Goal: Check status: Check status

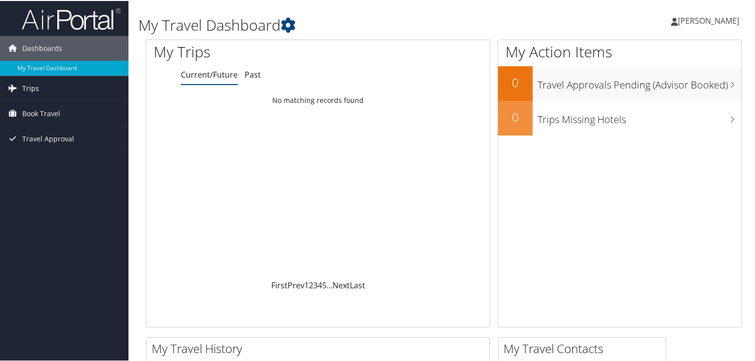
click at [37, 86] on span "Trips" at bounding box center [30, 87] width 17 height 25
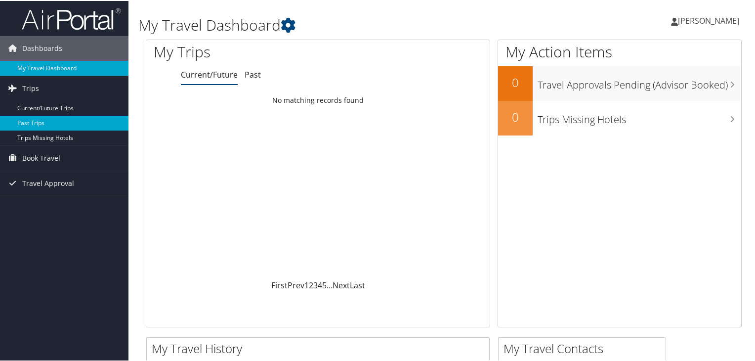
click at [22, 119] on link "Past Trips" at bounding box center [64, 122] width 129 height 15
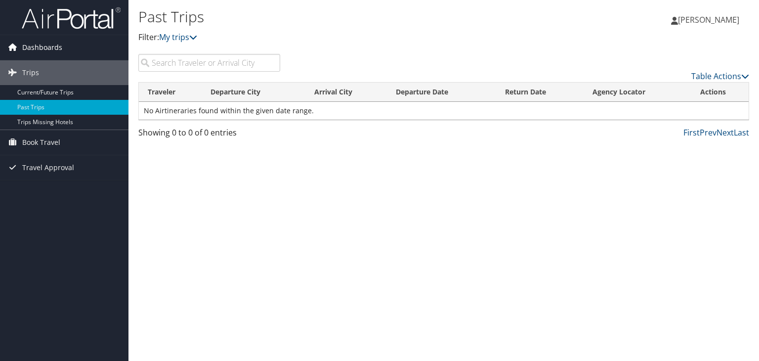
click at [55, 45] on span "Dashboards" at bounding box center [42, 47] width 40 height 25
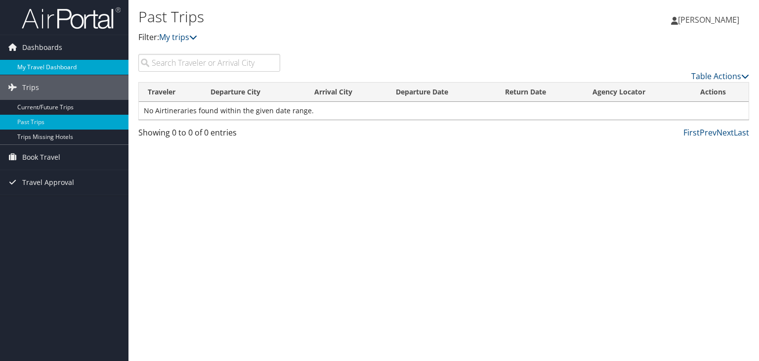
click at [63, 66] on link "My Travel Dashboard" at bounding box center [64, 67] width 129 height 15
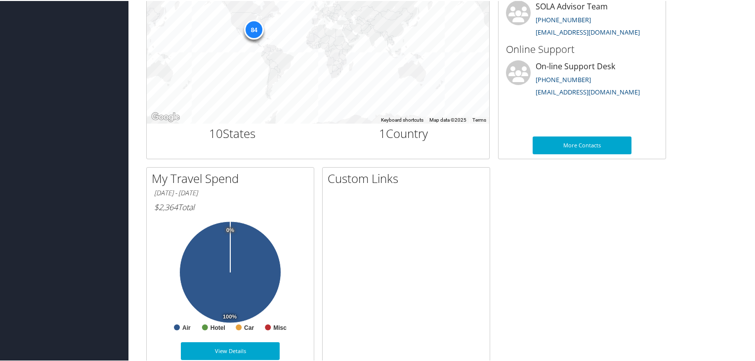
scroll to position [396, 0]
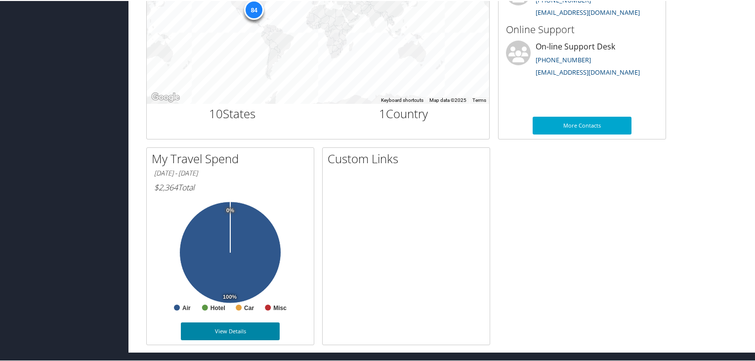
click at [251, 321] on link "View Details" at bounding box center [230, 330] width 99 height 18
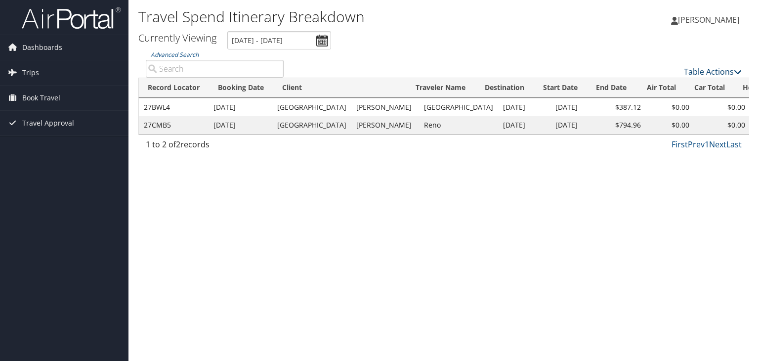
click at [692, 70] on link "Table Actions" at bounding box center [713, 71] width 58 height 11
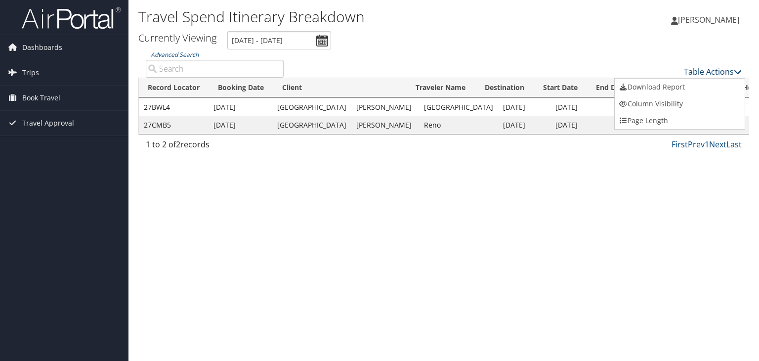
click at [692, 70] on div at bounding box center [379, 180] width 759 height 361
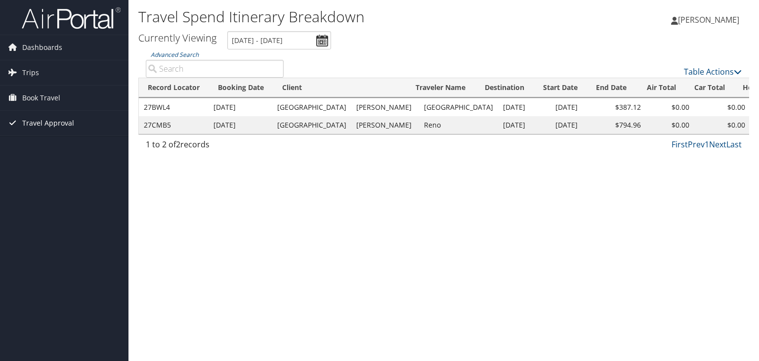
click at [60, 124] on span "Travel Approval" at bounding box center [48, 123] width 52 height 25
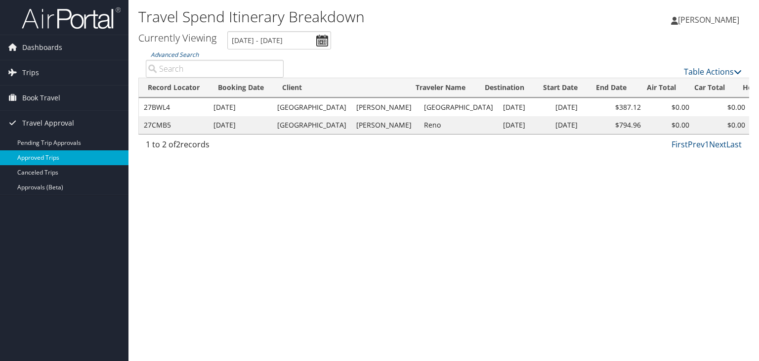
click at [53, 156] on link "Approved Trips" at bounding box center [64, 157] width 129 height 15
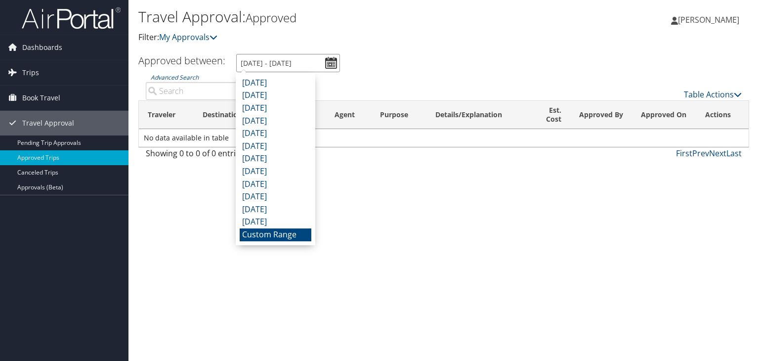
click at [320, 59] on input "[DATE] - [DATE]" at bounding box center [288, 63] width 104 height 18
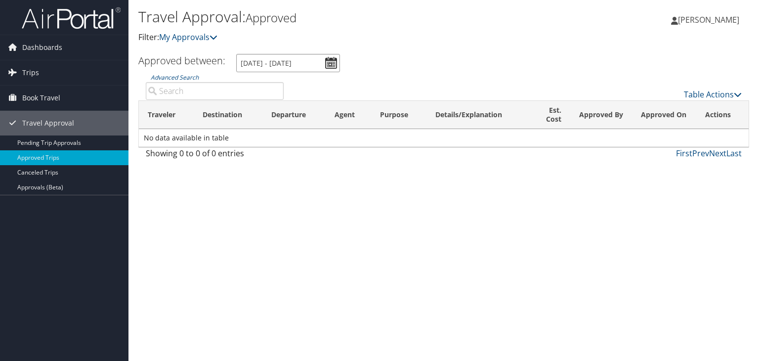
click at [273, 62] on input "[DATE] - [DATE]" at bounding box center [288, 63] width 104 height 18
click at [329, 67] on input "[DATE] - [DATE]" at bounding box center [288, 63] width 104 height 18
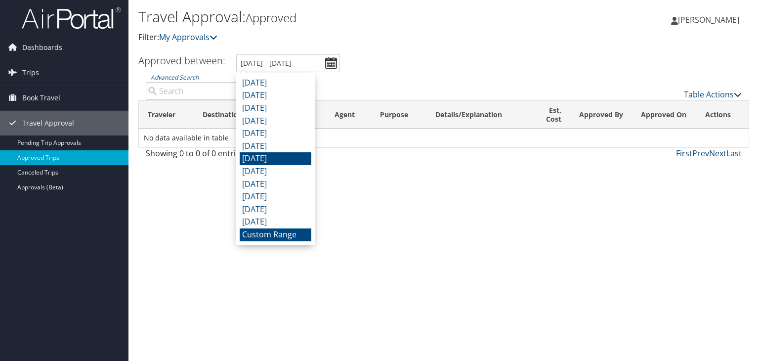
click at [283, 160] on li "January 2025" at bounding box center [276, 158] width 72 height 13
click at [330, 63] on input "1/1/2025 - 1/31/2025" at bounding box center [288, 63] width 104 height 18
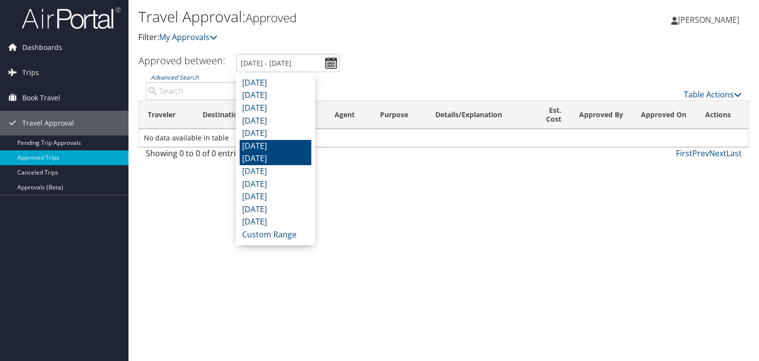
click at [268, 149] on li "February 2025" at bounding box center [276, 146] width 72 height 13
click at [330, 65] on input "2/1/2025 - 2/28/2025" at bounding box center [288, 63] width 104 height 18
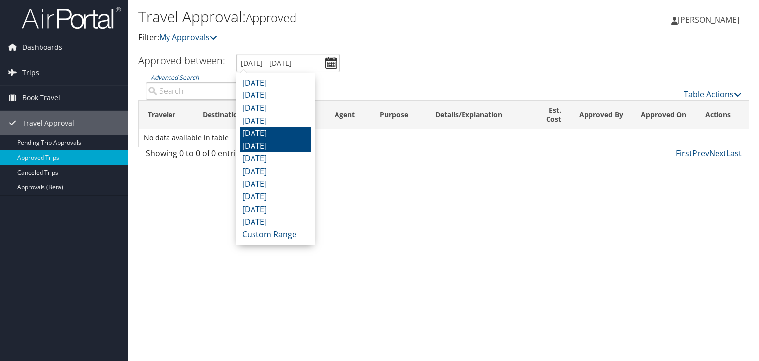
click at [280, 131] on li "March 2025" at bounding box center [276, 133] width 72 height 13
click at [336, 63] on input "3/1/2025 - 3/31/2025" at bounding box center [288, 63] width 104 height 18
click at [276, 119] on li "April 2025" at bounding box center [276, 121] width 72 height 13
type input "4/1/2025 - 4/30/2025"
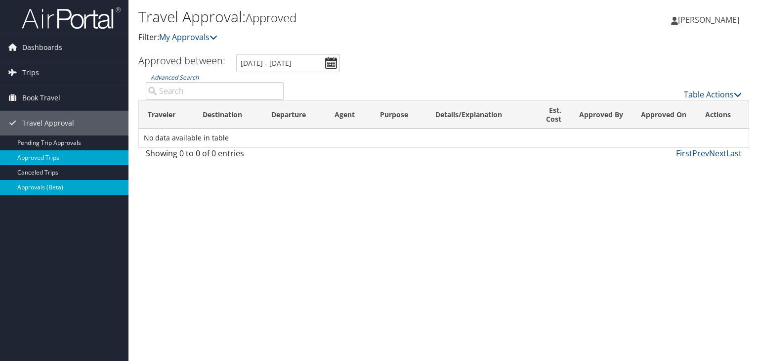
click at [73, 183] on link "Approvals (Beta)" at bounding box center [64, 187] width 129 height 15
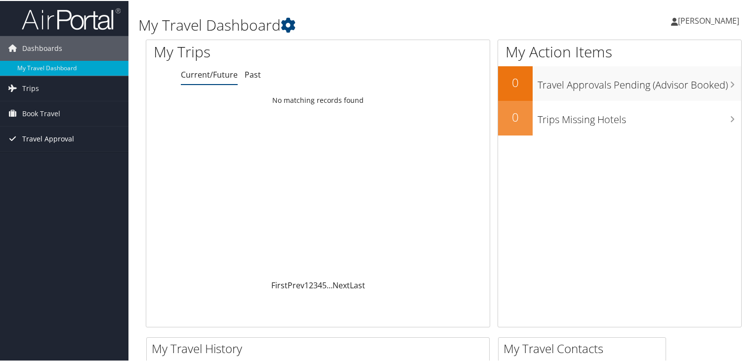
click at [42, 138] on span "Travel Approval" at bounding box center [48, 138] width 52 height 25
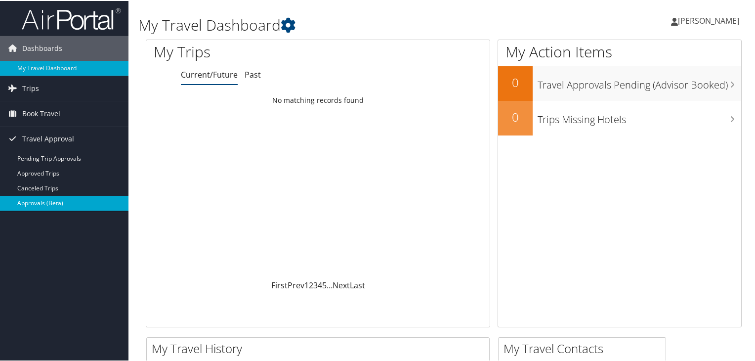
click at [41, 202] on link "Approvals (Beta)" at bounding box center [64, 202] width 129 height 15
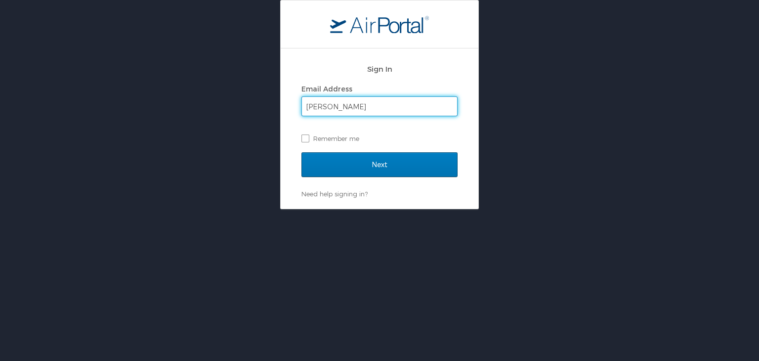
type input "sonia.wilson@suagcenter.com"
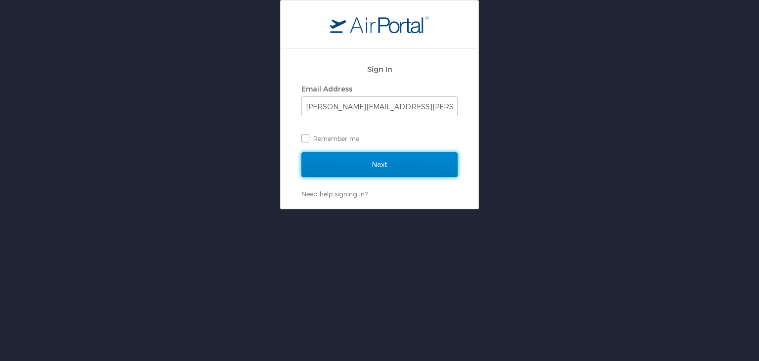
click at [367, 169] on input "Next" at bounding box center [380, 164] width 156 height 25
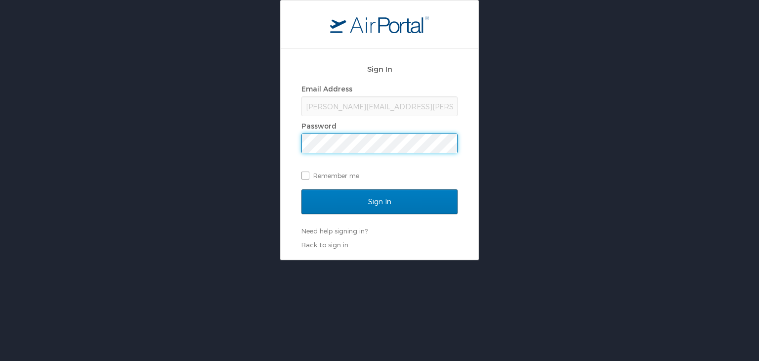
click at [302, 189] on input "Sign In" at bounding box center [380, 201] width 156 height 25
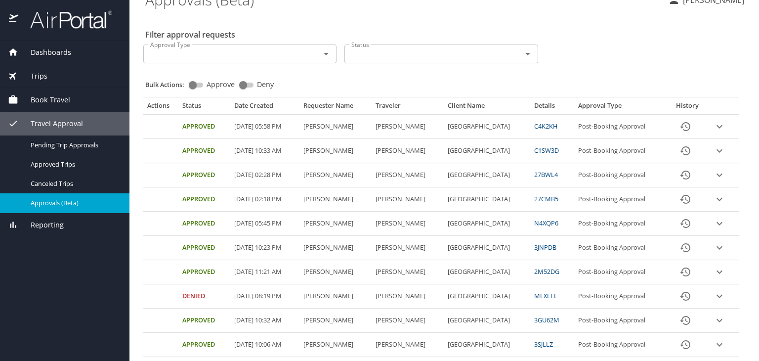
scroll to position [15, 0]
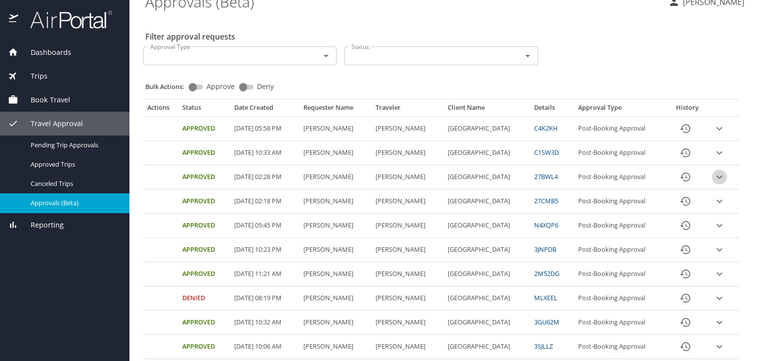
click at [714, 134] on icon "expand row" at bounding box center [720, 129] width 12 height 12
